Goal: Find specific page/section: Find specific page/section

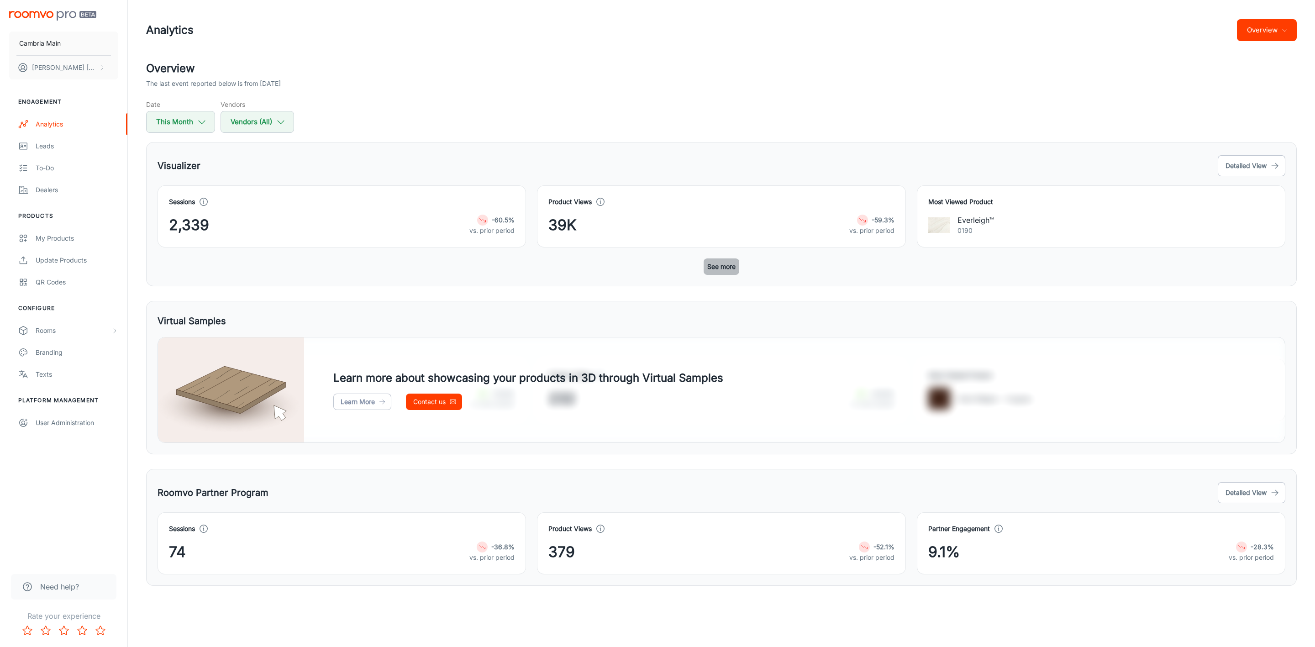
click at [723, 268] on button "See more" at bounding box center [722, 266] width 36 height 16
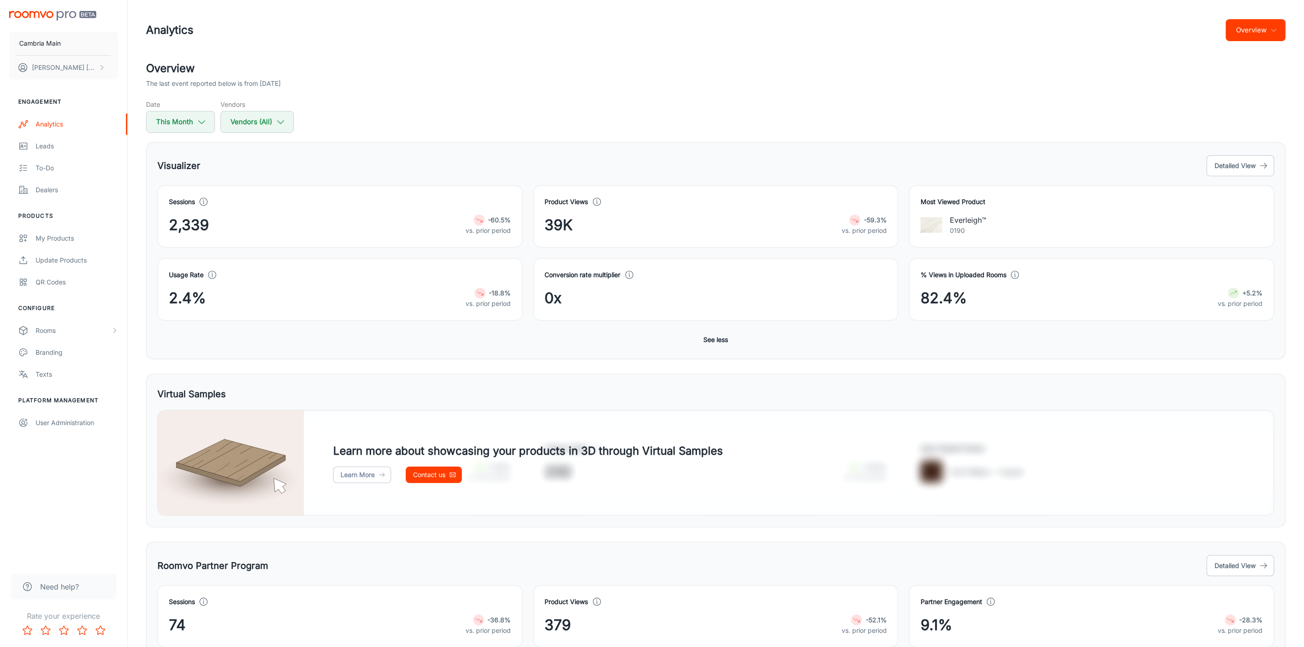
click at [1242, 33] on button "Overview" at bounding box center [1256, 30] width 60 height 22
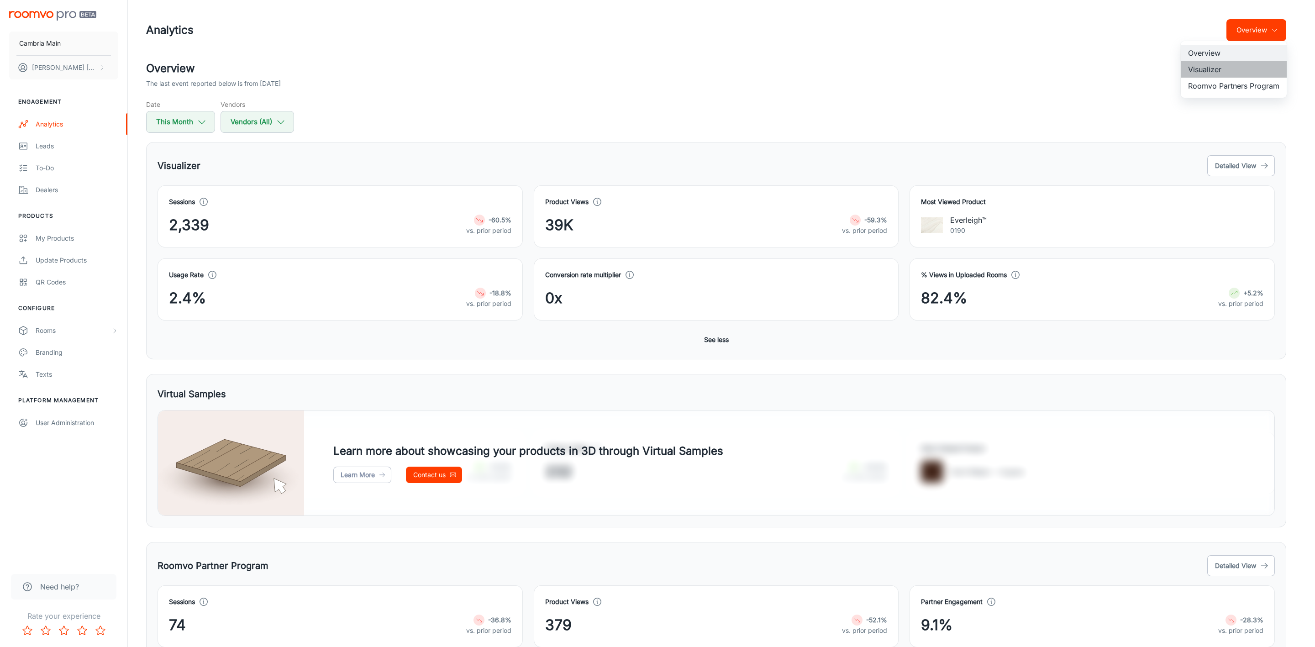
click at [1214, 68] on li "Visualizer" at bounding box center [1234, 69] width 106 height 16
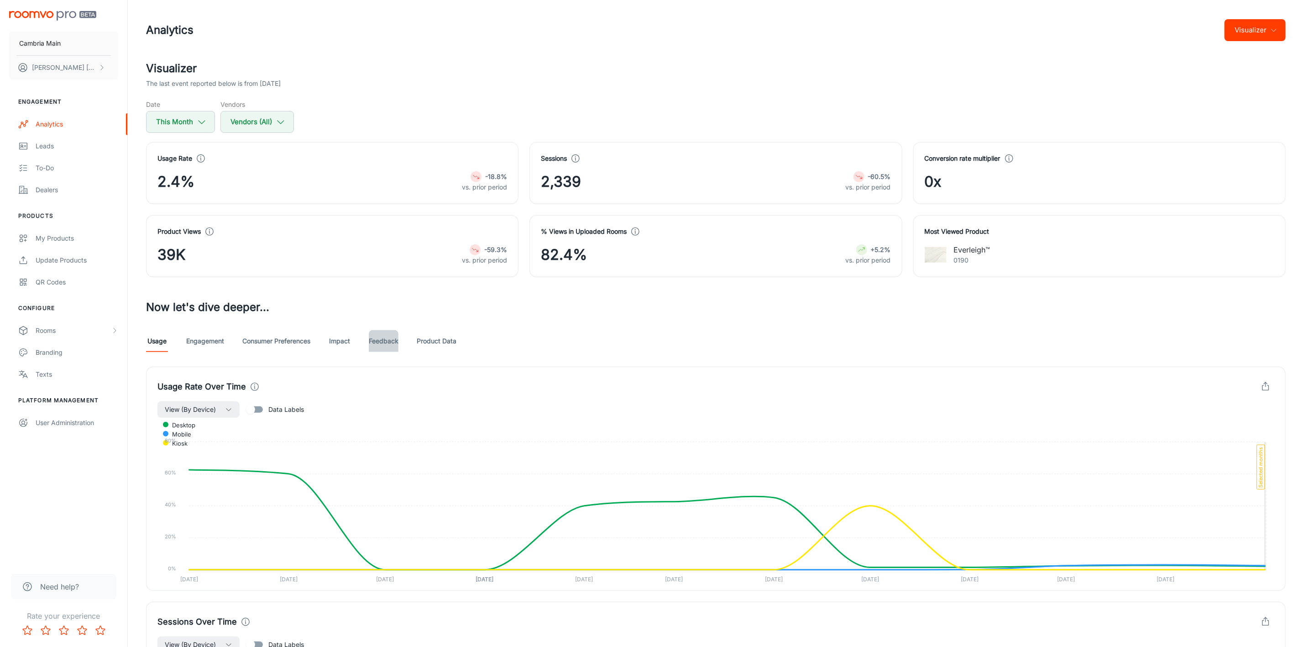
click at [384, 348] on link "Feedback" at bounding box center [384, 341] width 30 height 22
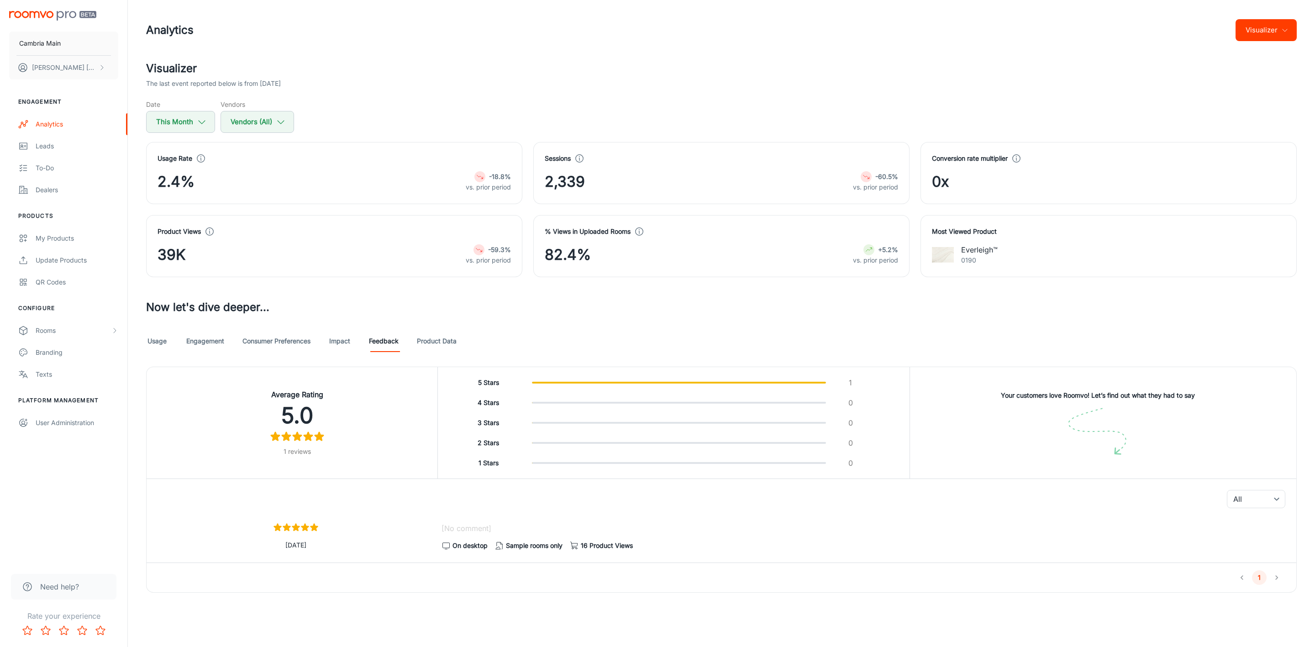
click at [204, 344] on link "Engagement" at bounding box center [205, 341] width 38 height 22
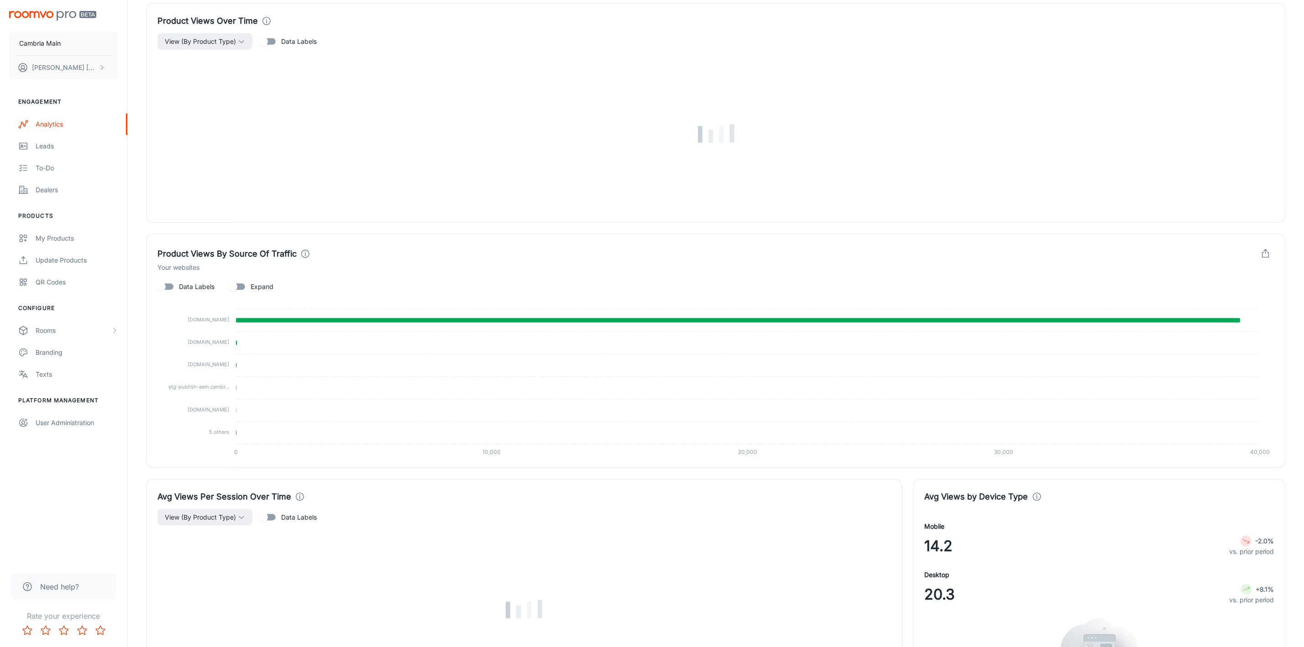
scroll to position [411, 0]
